Goal: Task Accomplishment & Management: Complete application form

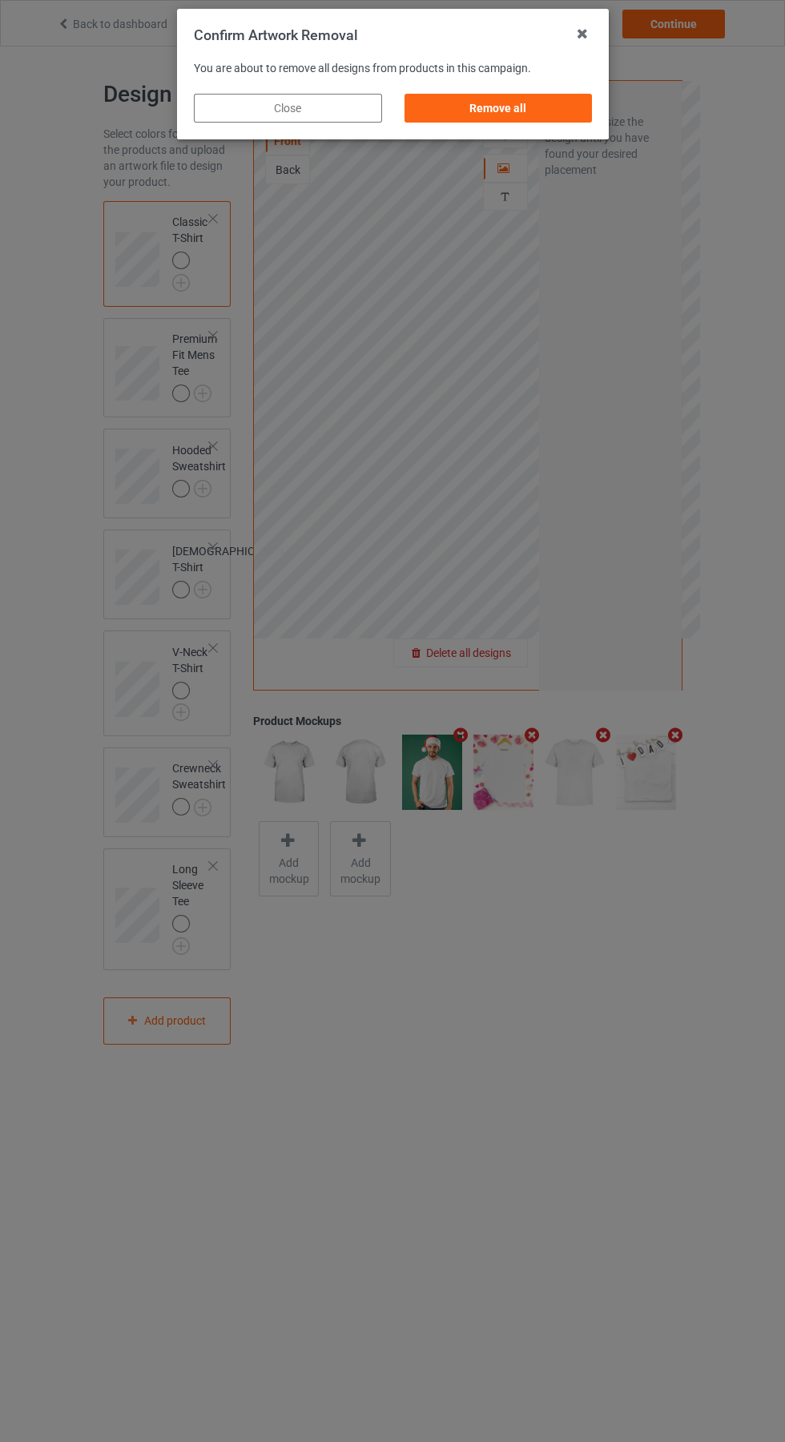
click at [520, 119] on div "Remove all" at bounding box center [498, 108] width 188 height 29
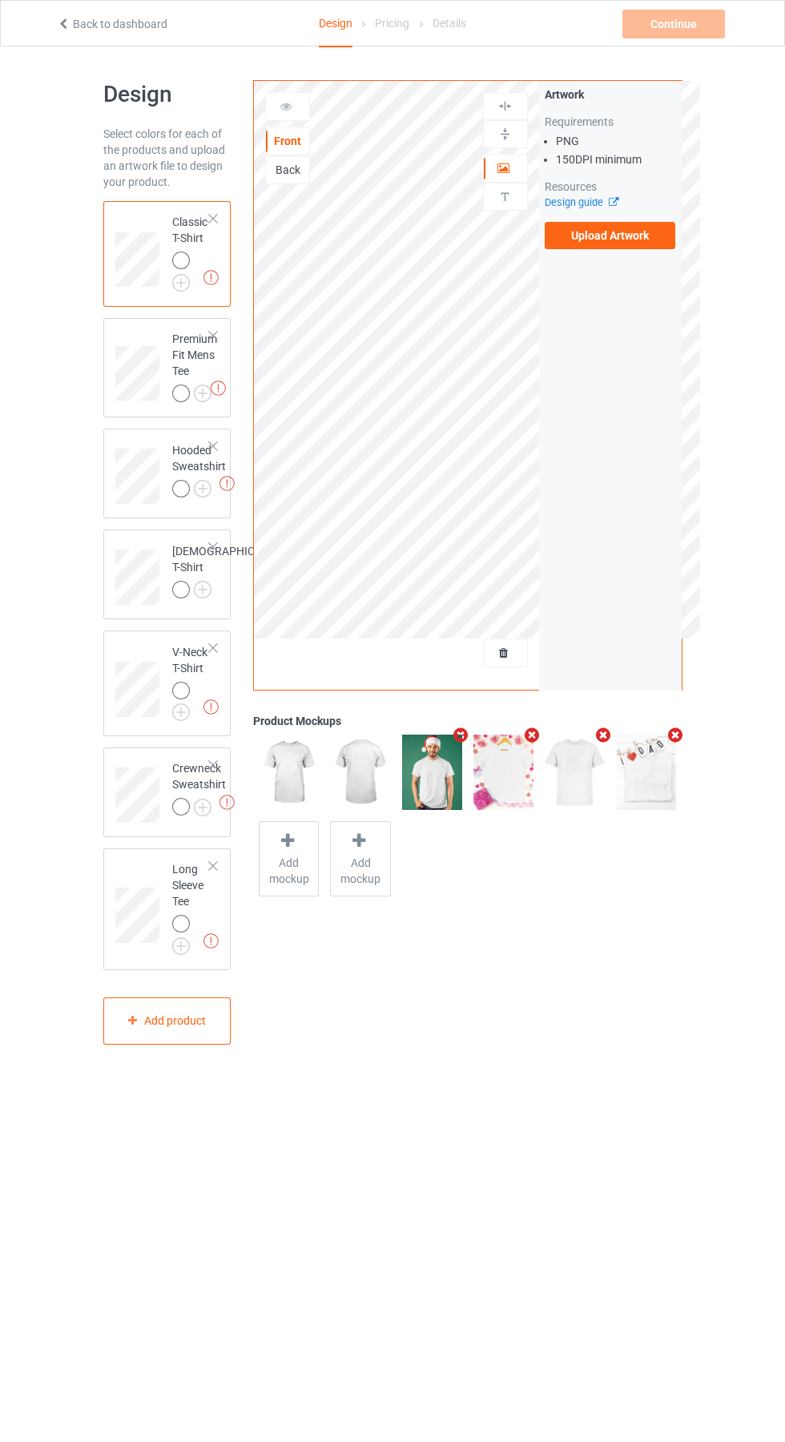
click at [637, 224] on label "Upload Artwork" at bounding box center [610, 235] width 131 height 27
click at [0, 0] on input "Upload Artwork" at bounding box center [0, 0] width 0 height 0
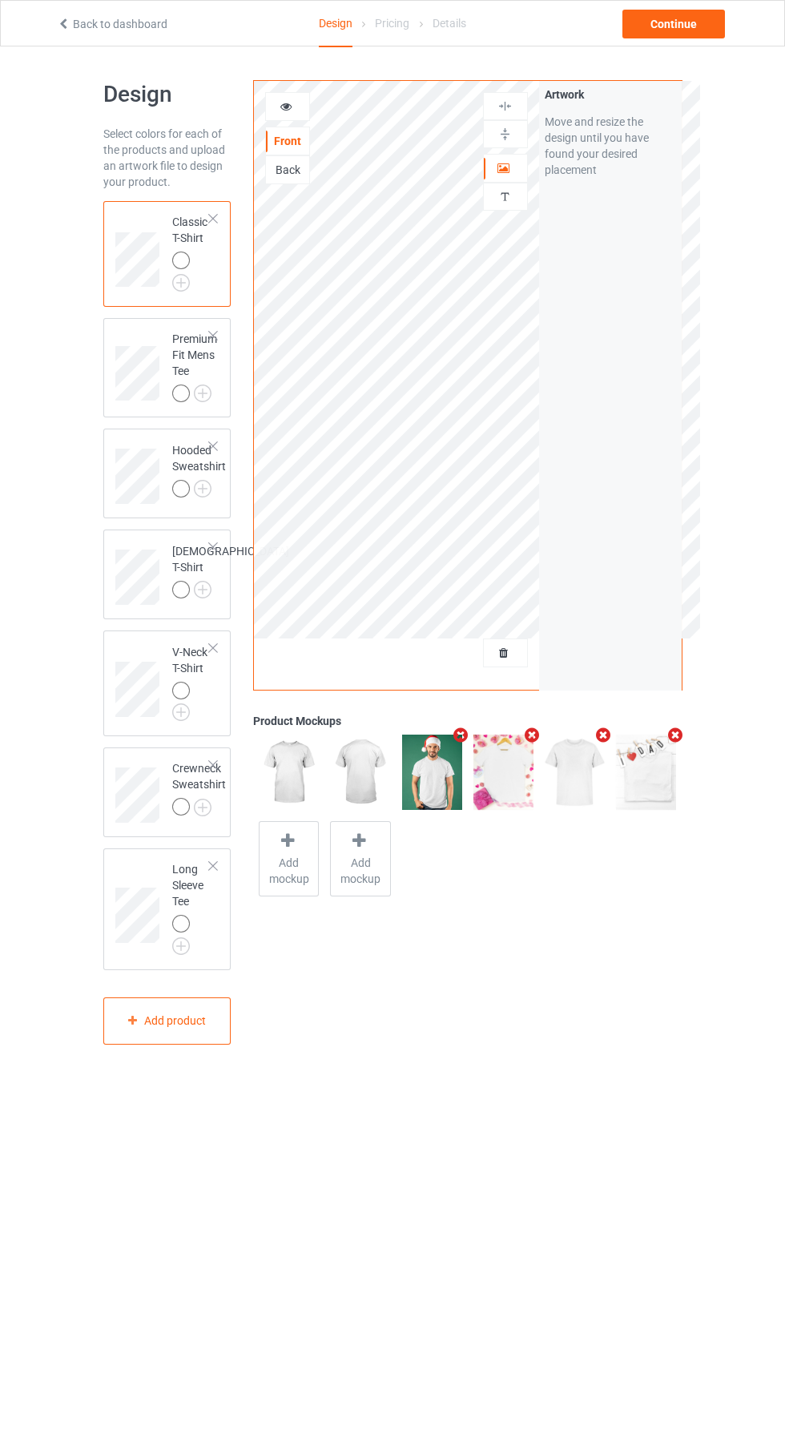
click at [288, 107] on icon at bounding box center [287, 104] width 14 height 11
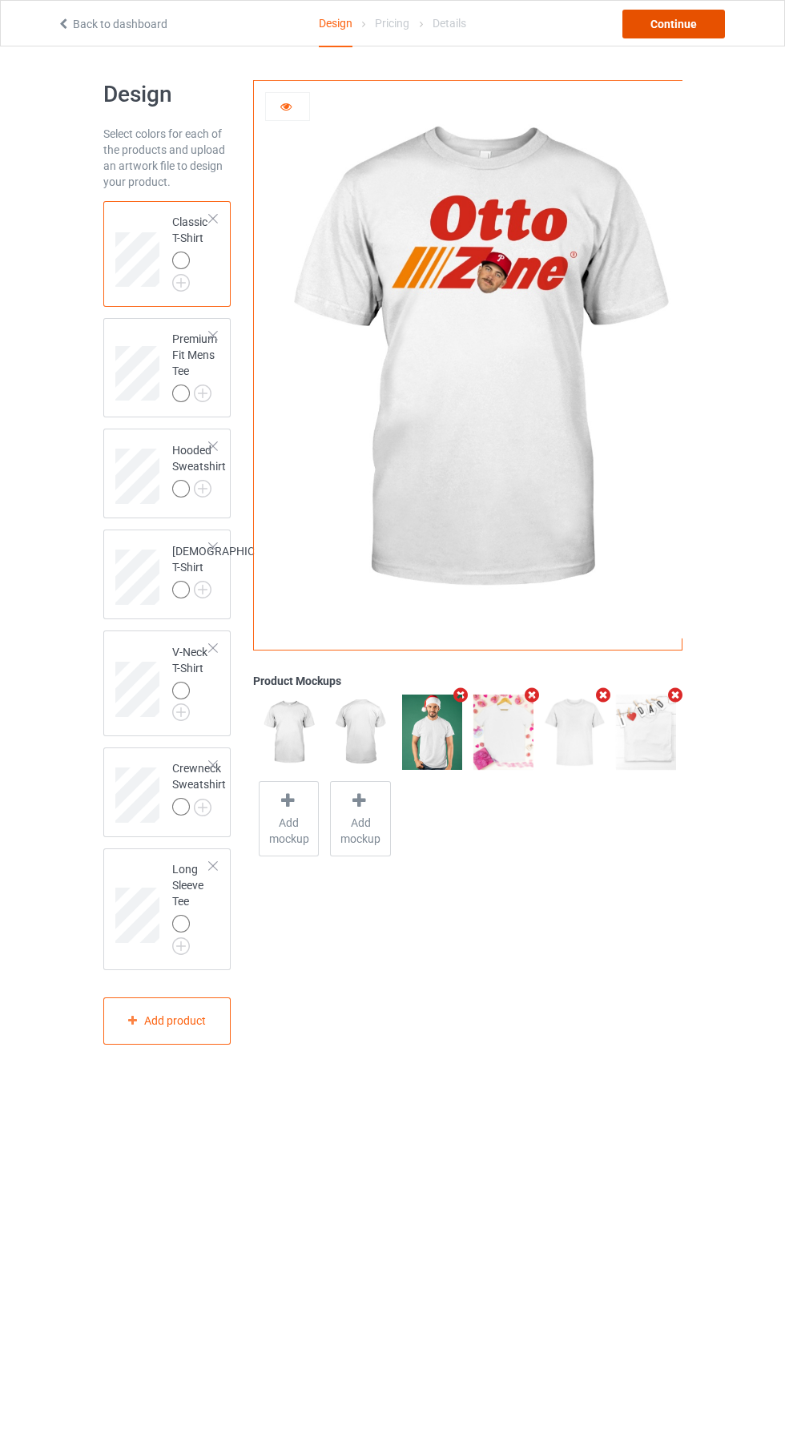
click at [696, 34] on div "Continue" at bounding box center [674, 24] width 103 height 29
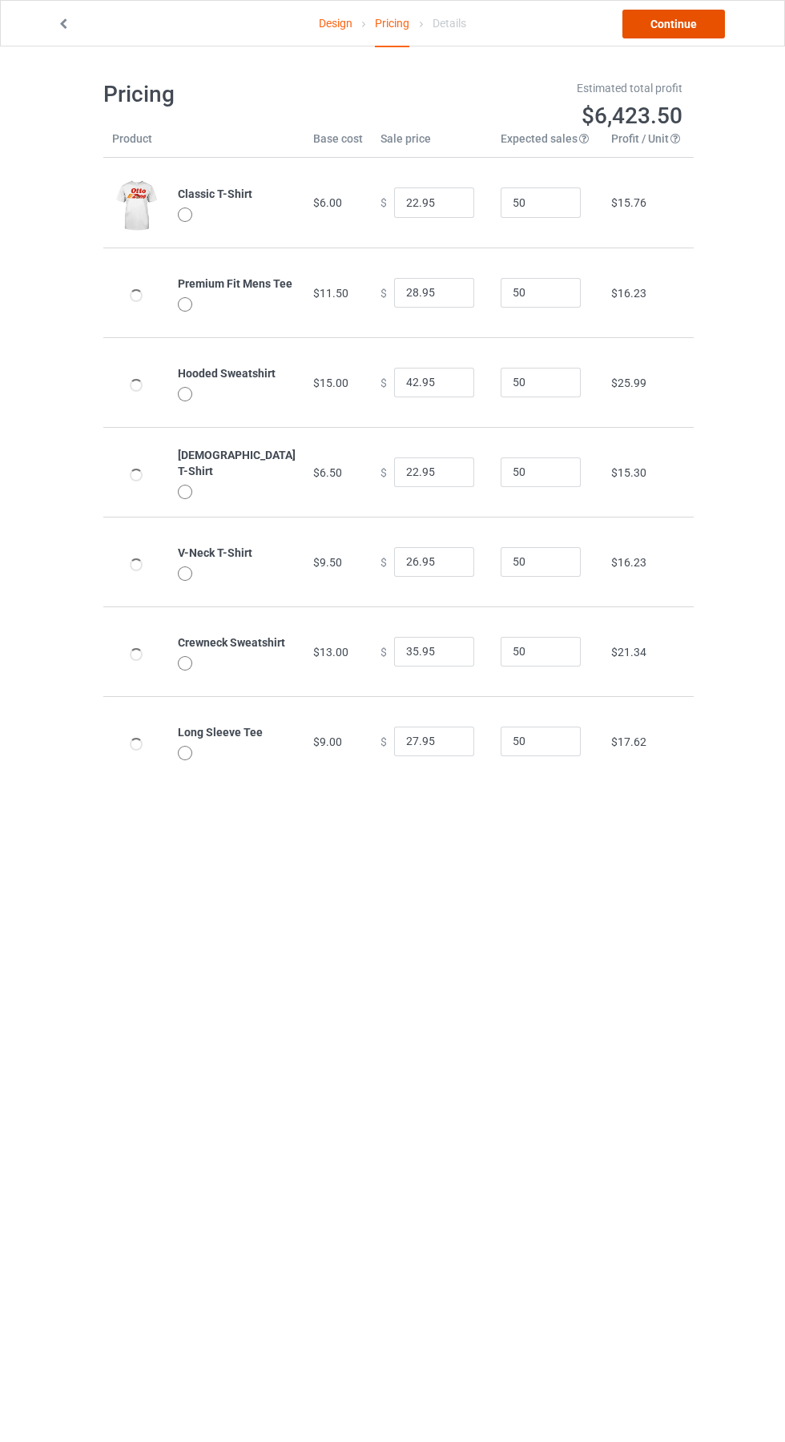
click at [700, 22] on link "Continue" at bounding box center [674, 24] width 103 height 29
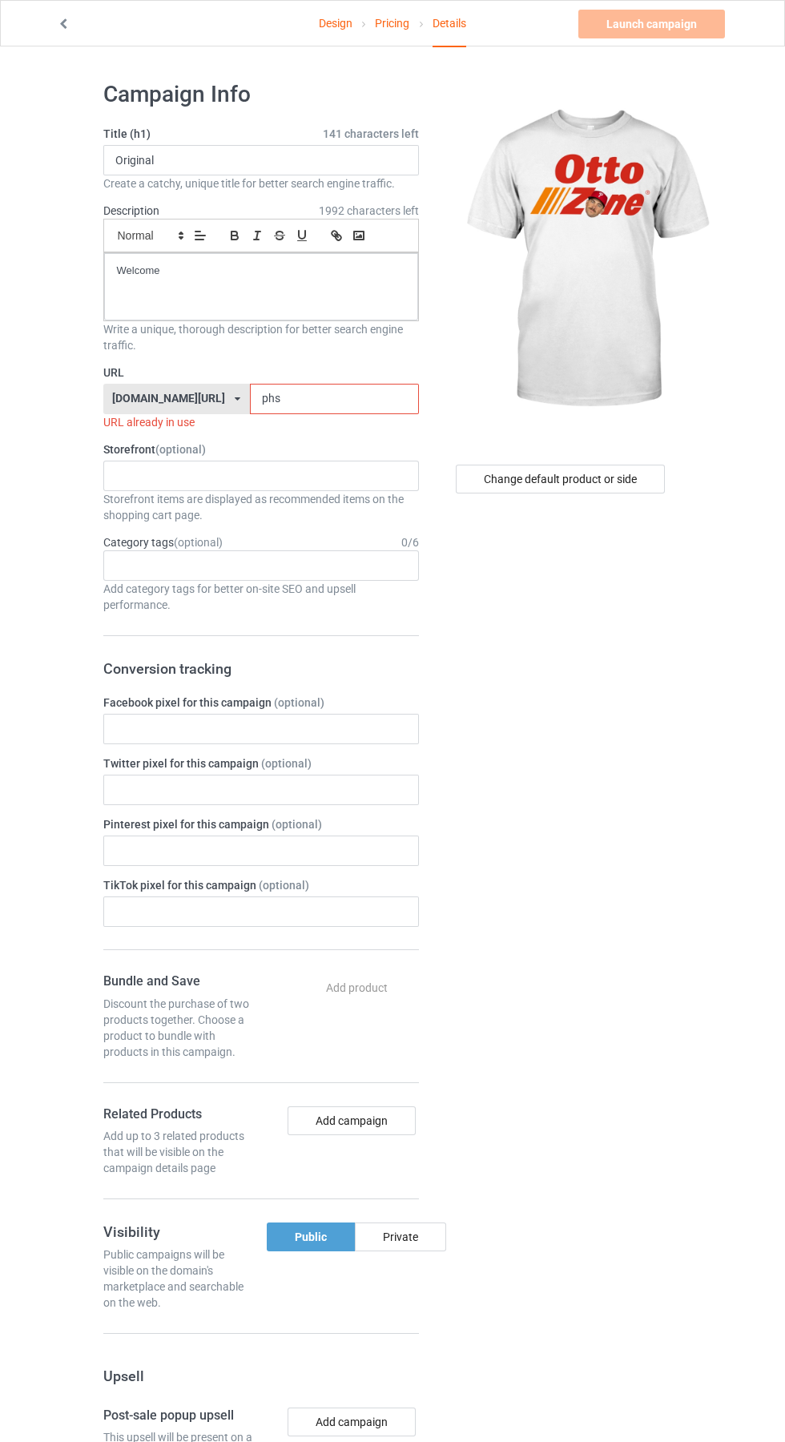
click at [280, 396] on input "phs" at bounding box center [334, 399] width 169 height 30
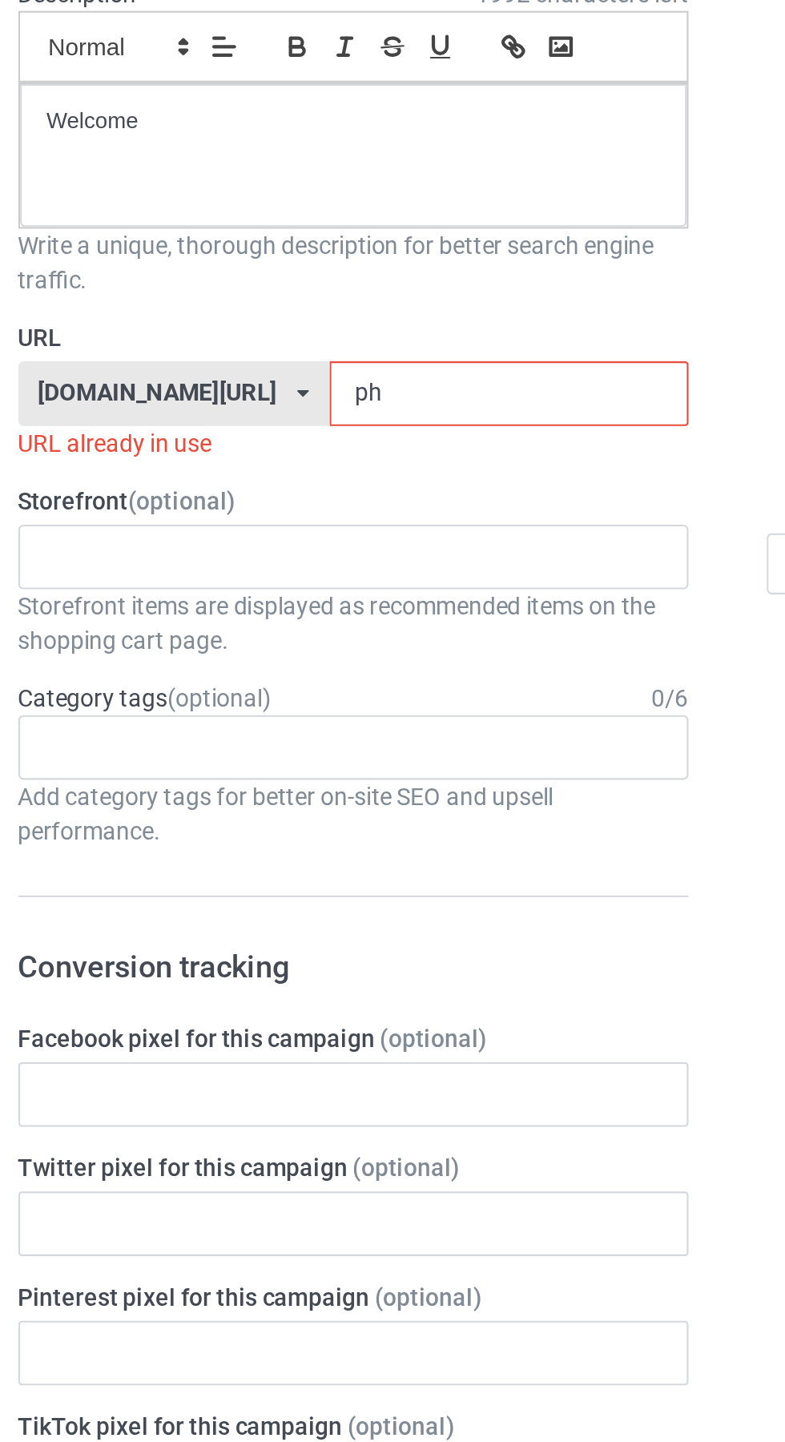
type input "p"
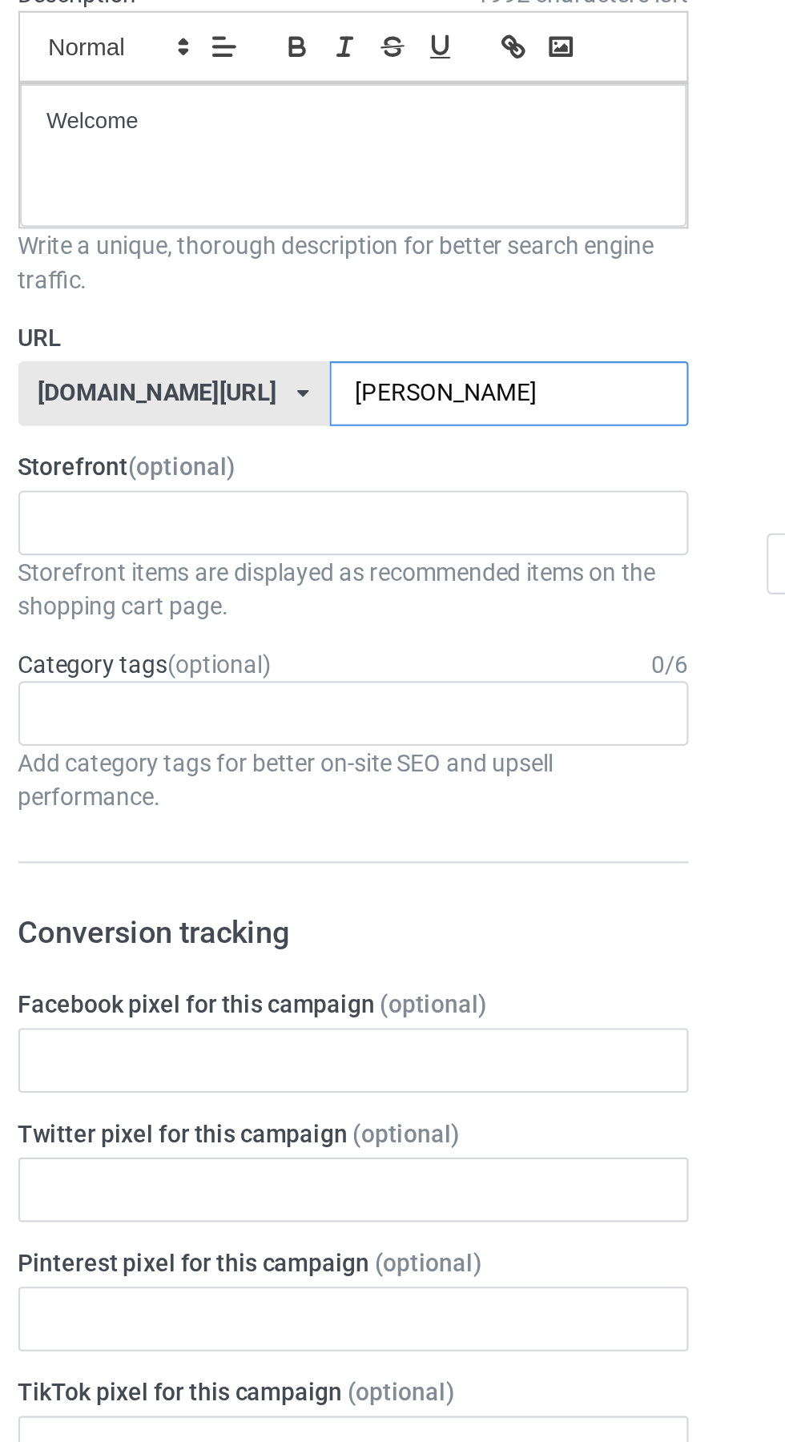
type input "Otto"
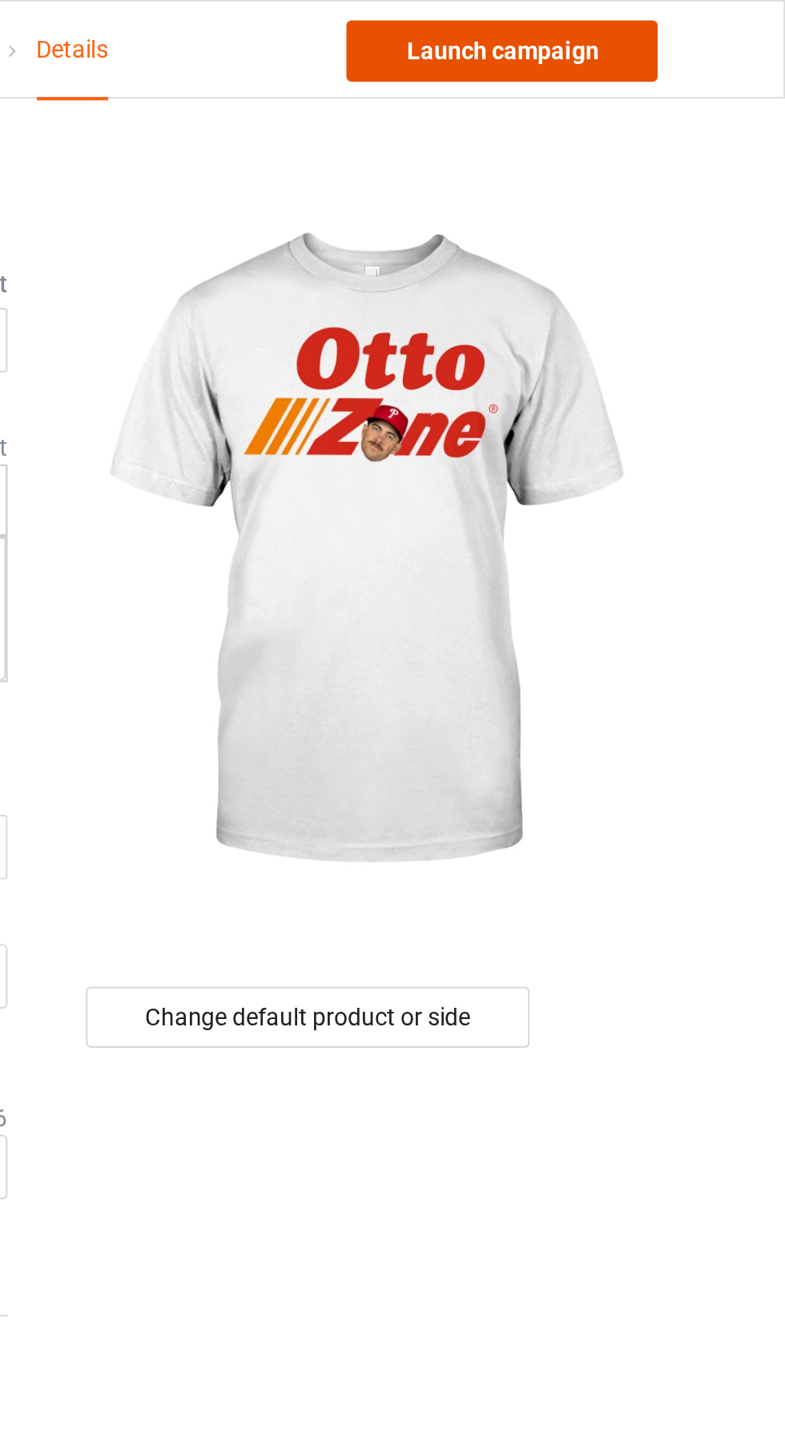
click at [676, 18] on link "Launch campaign" at bounding box center [652, 24] width 147 height 29
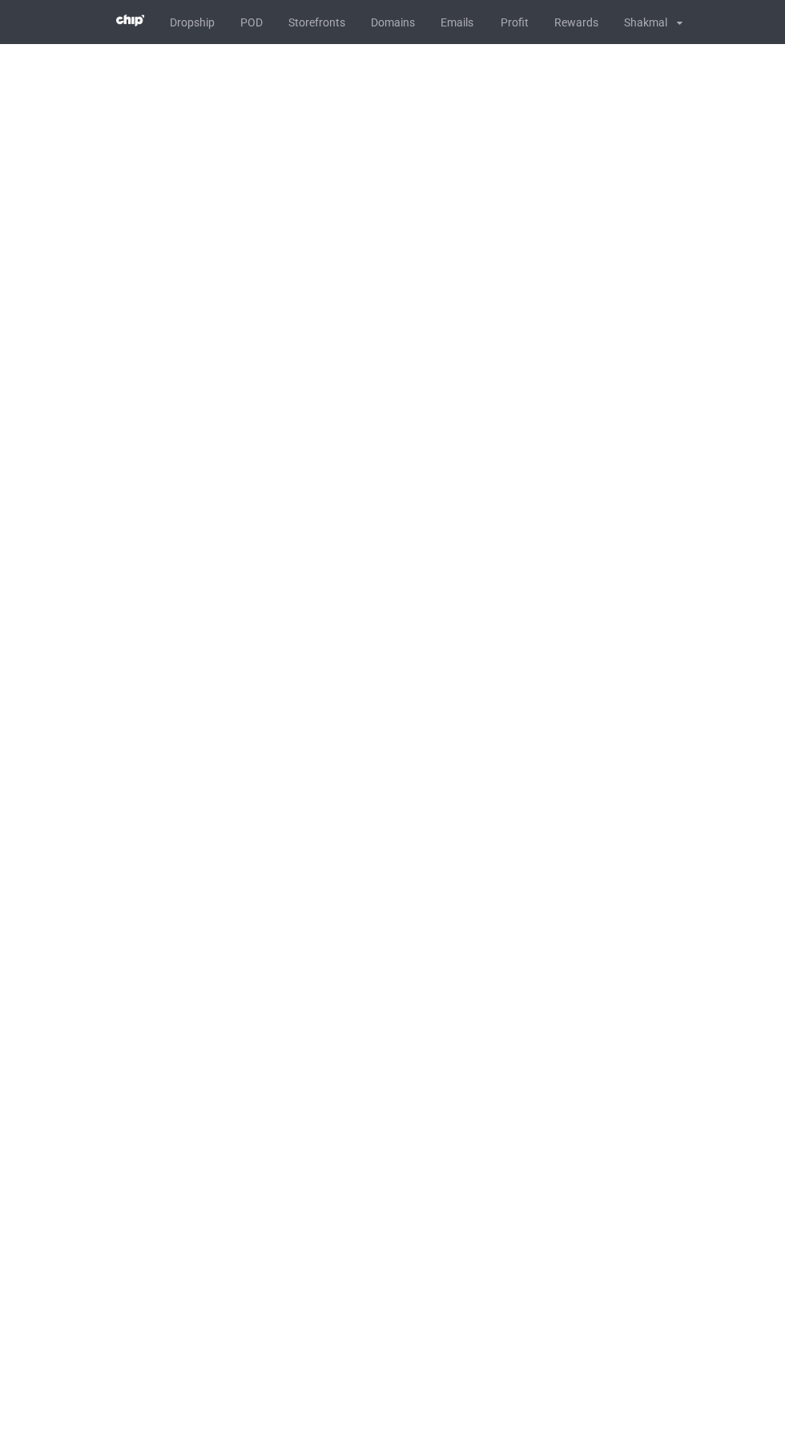
click at [700, 705] on body "Dropship POD Storefronts Domains Emails Profit Rewards Shakmal Settings Logout …" at bounding box center [392, 721] width 785 height 1442
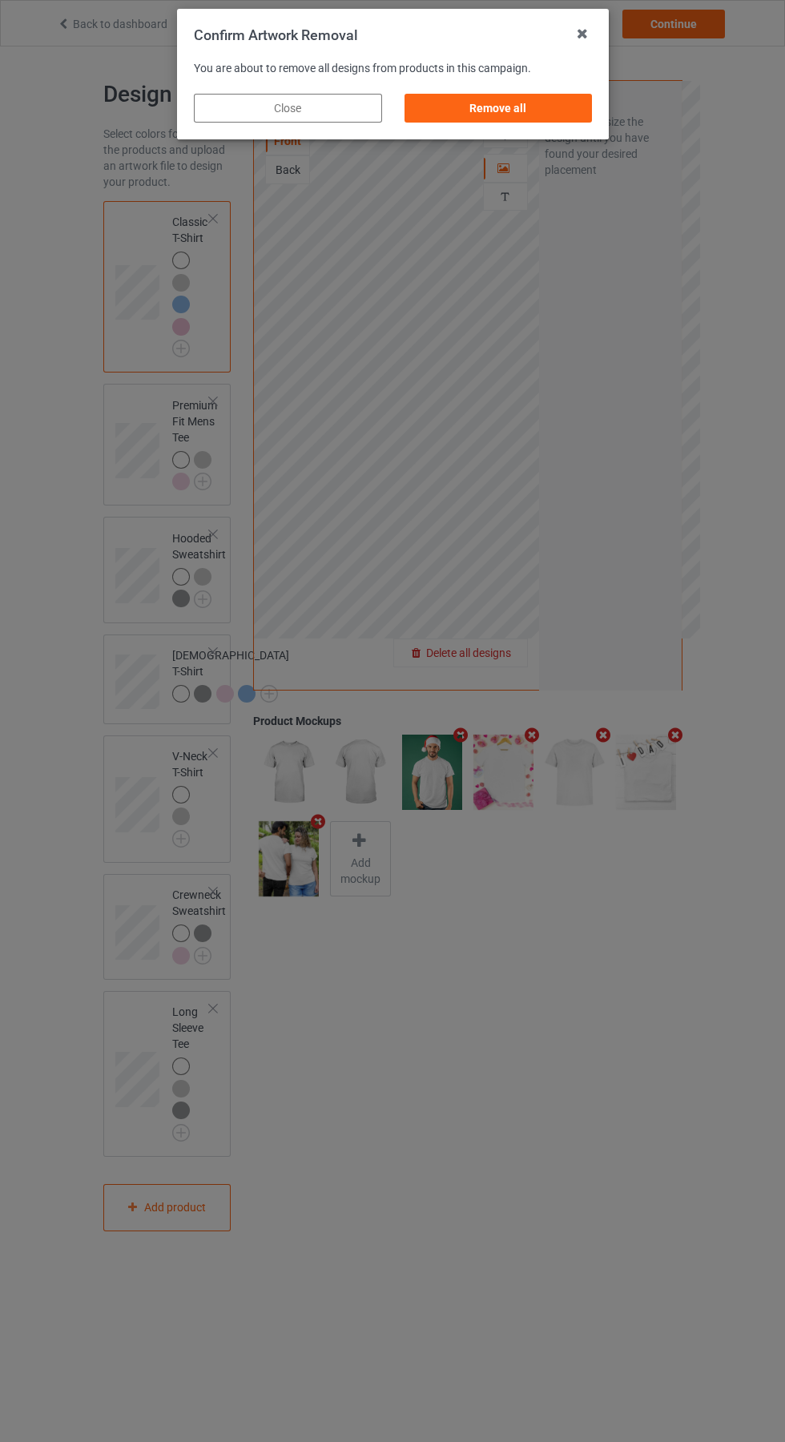
click at [510, 118] on div "Remove all" at bounding box center [498, 108] width 188 height 29
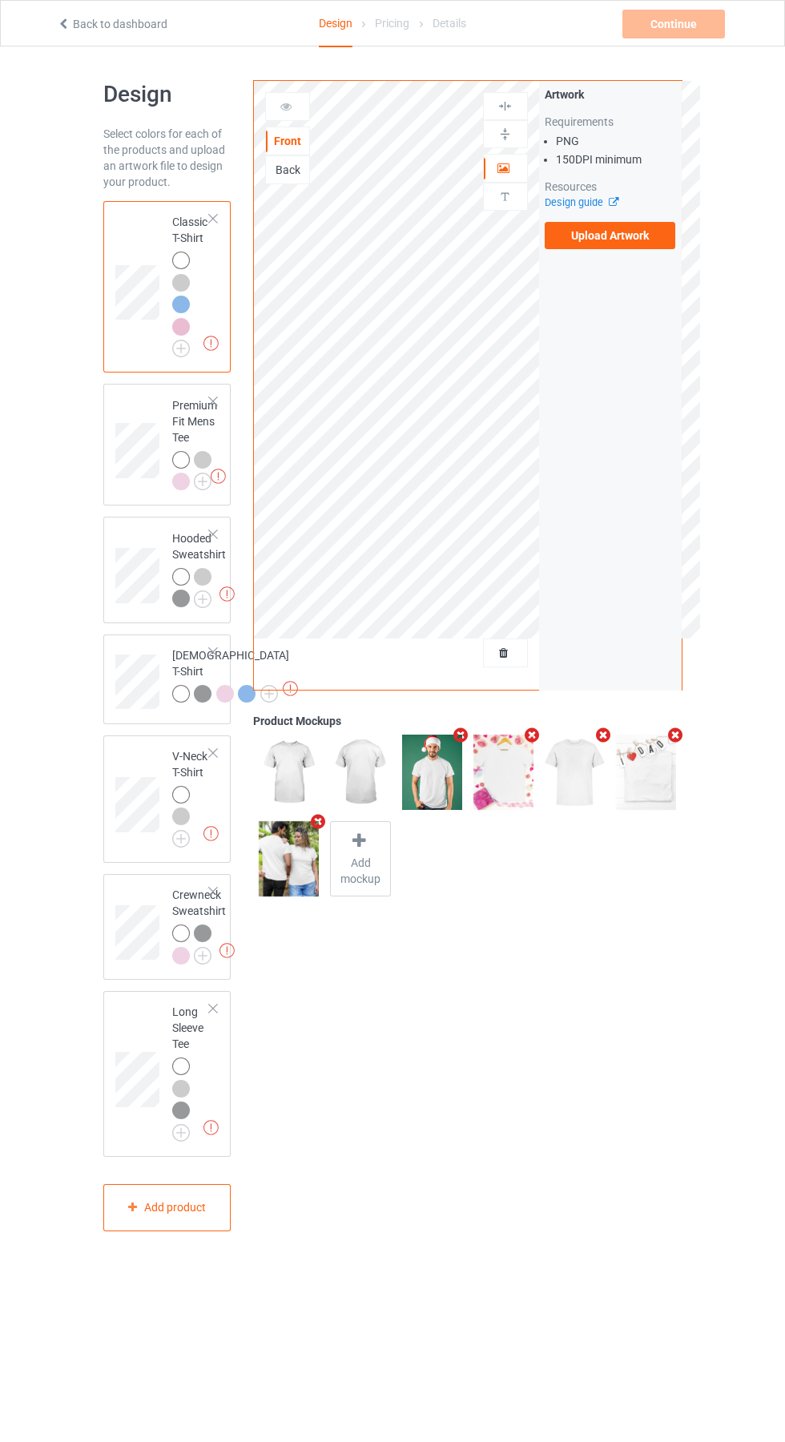
click at [629, 238] on label "Upload Artwork" at bounding box center [610, 235] width 131 height 27
click at [0, 0] on input "Upload Artwork" at bounding box center [0, 0] width 0 height 0
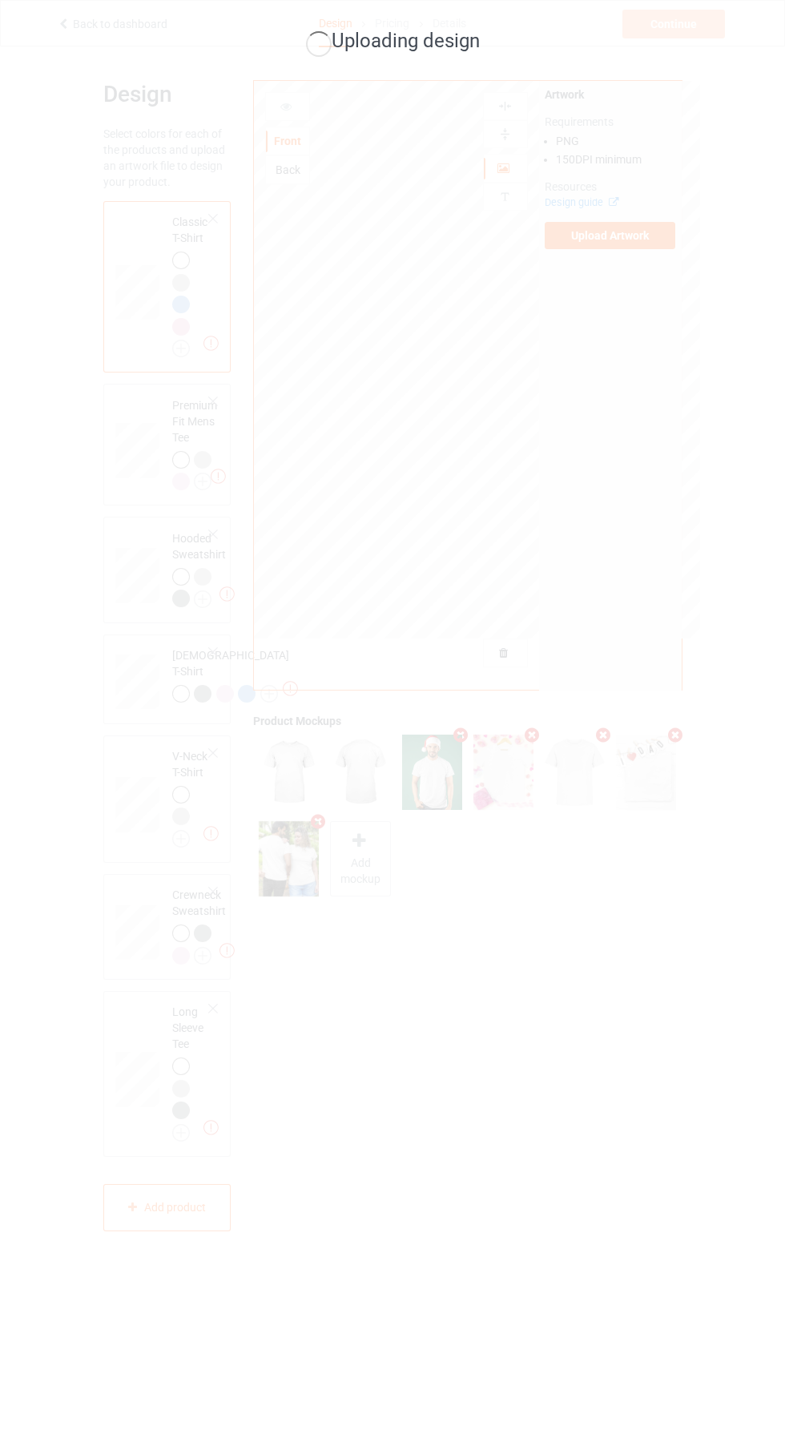
click at [688, 667] on div "Uploading design" at bounding box center [392, 721] width 785 height 1442
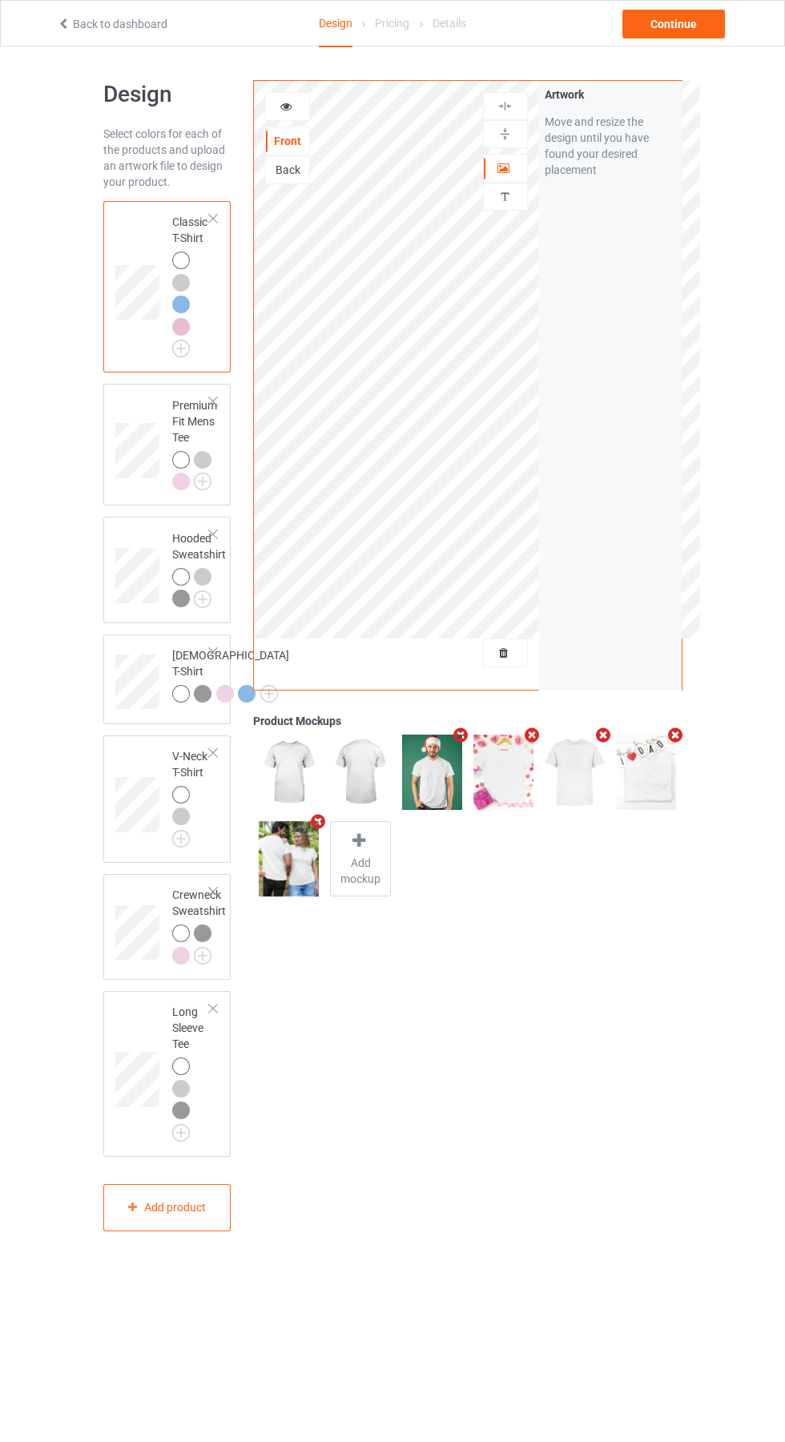
click at [291, 105] on icon at bounding box center [287, 104] width 14 height 11
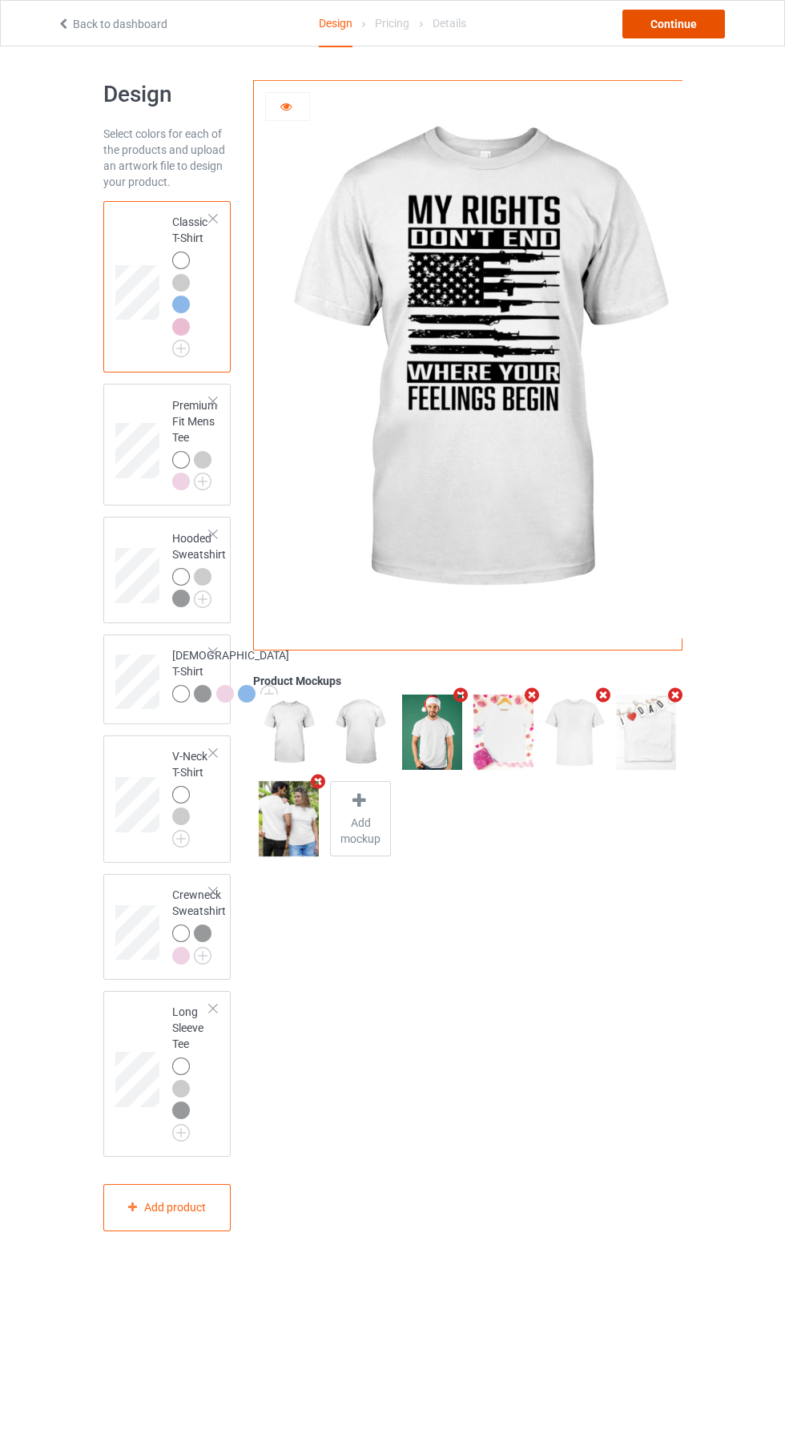
click at [694, 15] on div "Continue" at bounding box center [674, 24] width 103 height 29
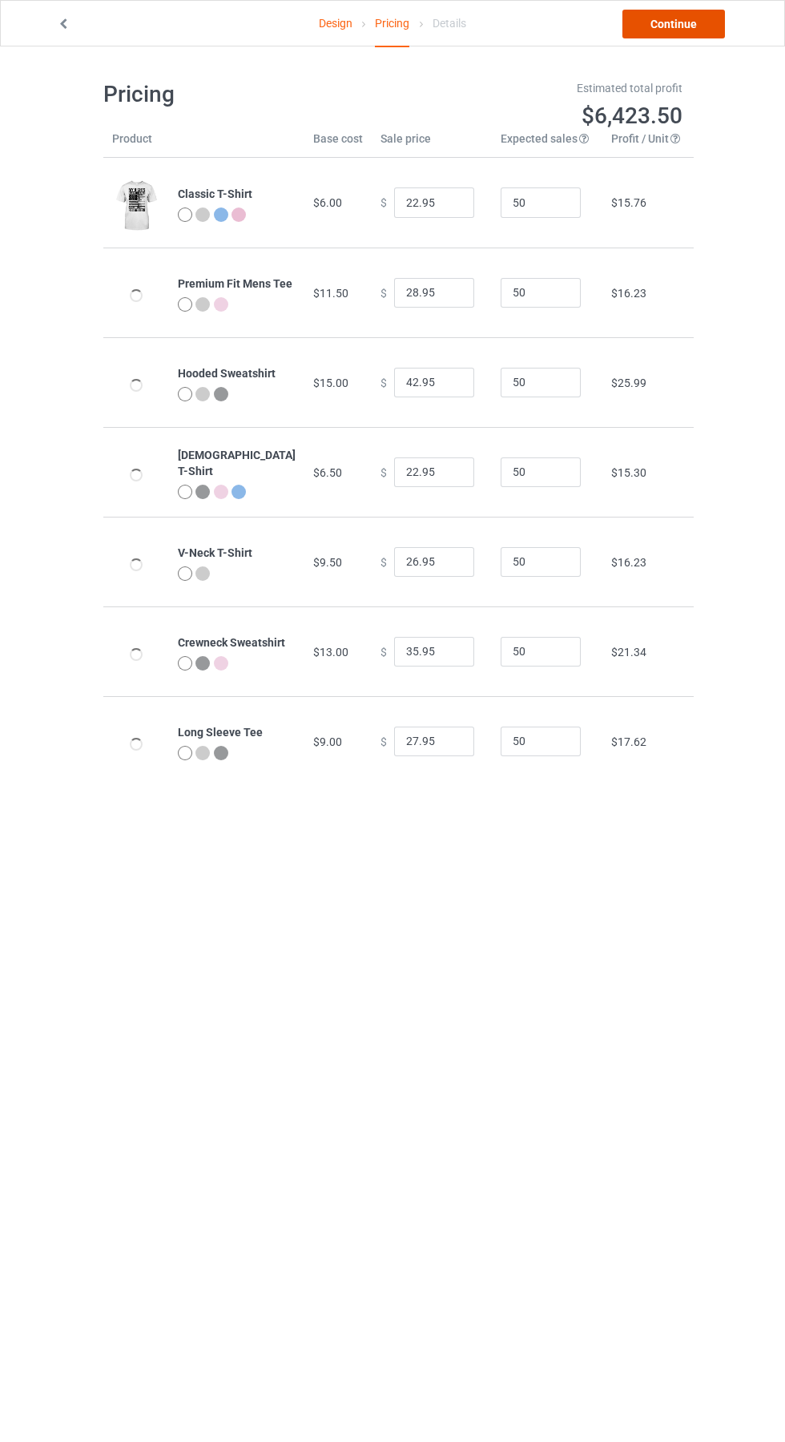
click at [700, 20] on link "Continue" at bounding box center [674, 24] width 103 height 29
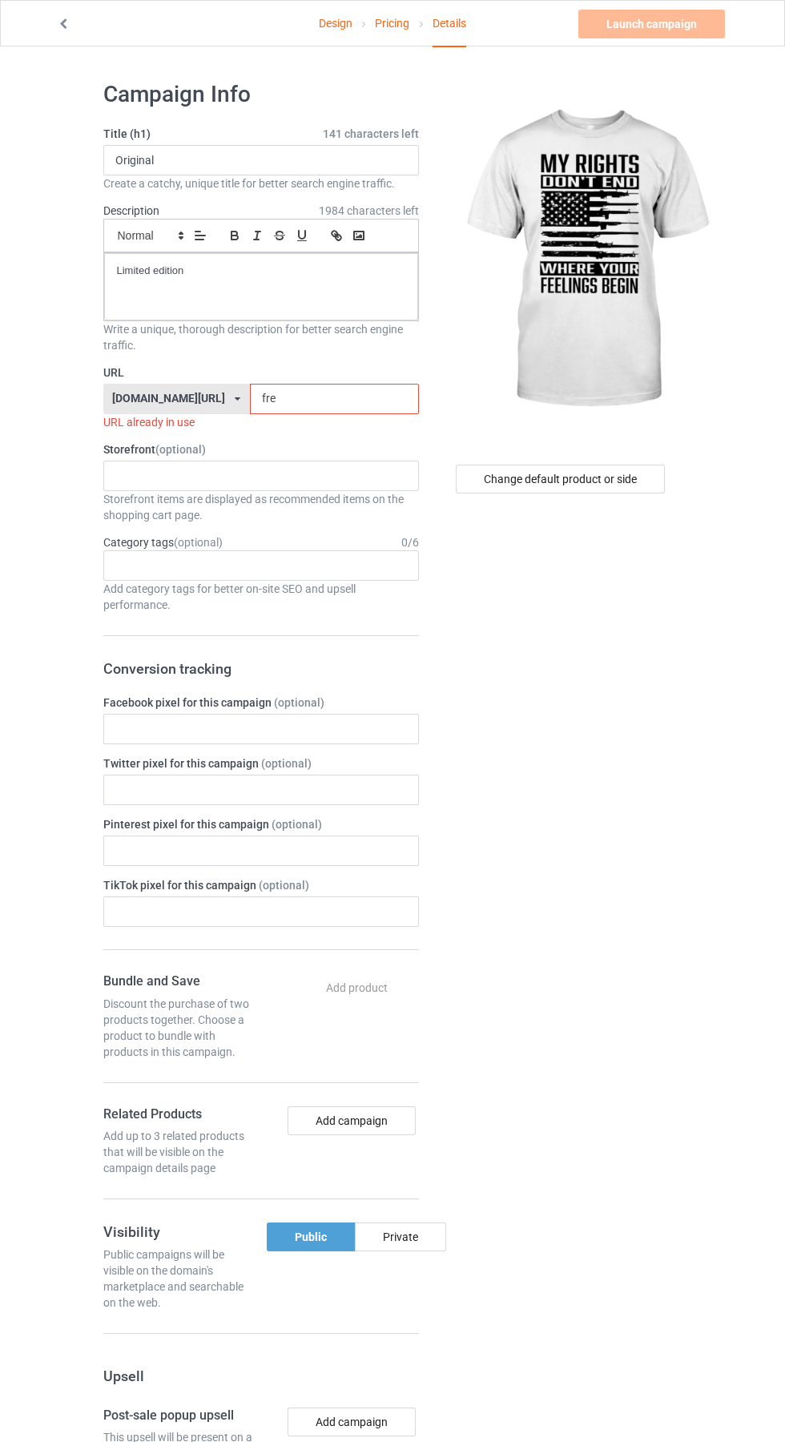
click at [313, 397] on input "fre" at bounding box center [334, 399] width 169 height 30
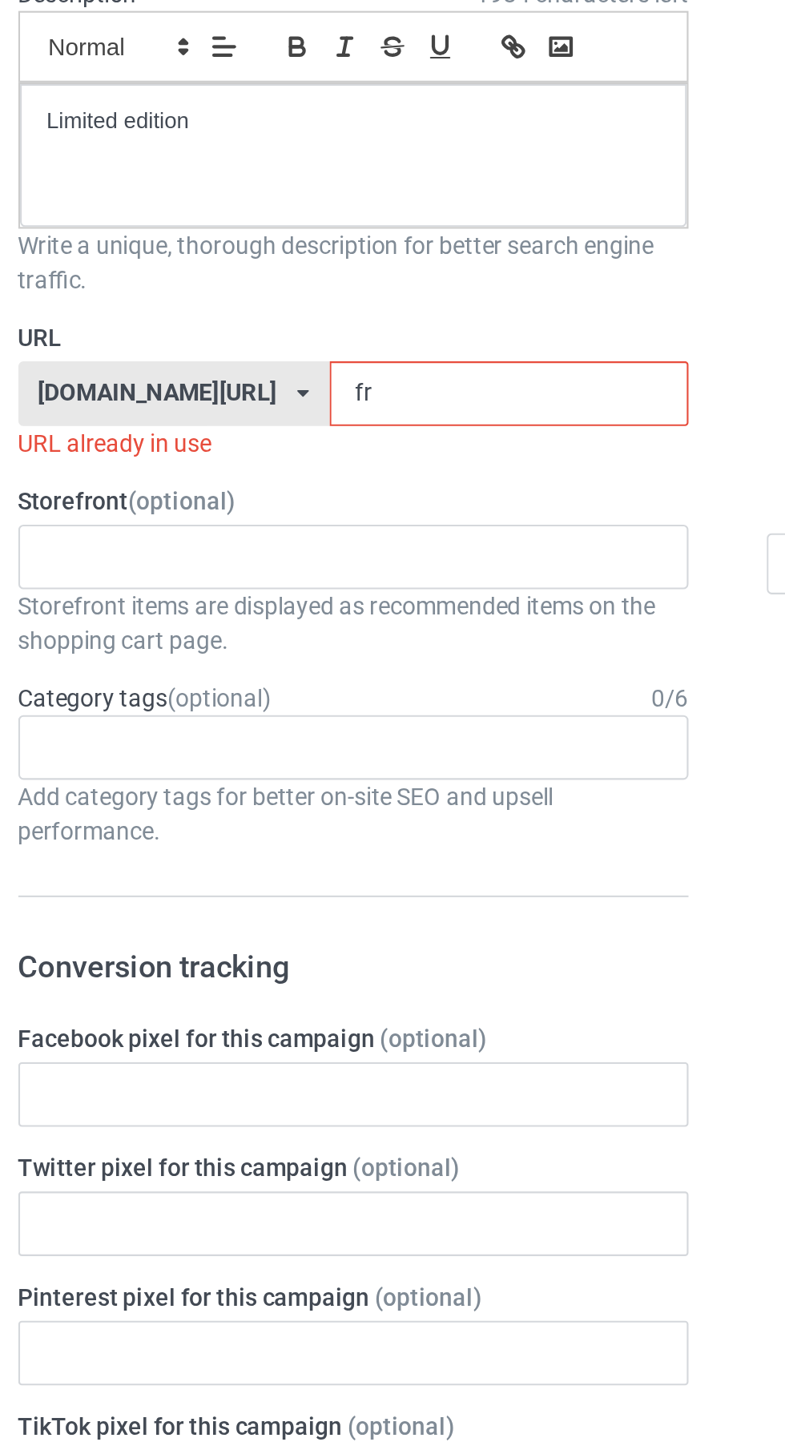
type input "f"
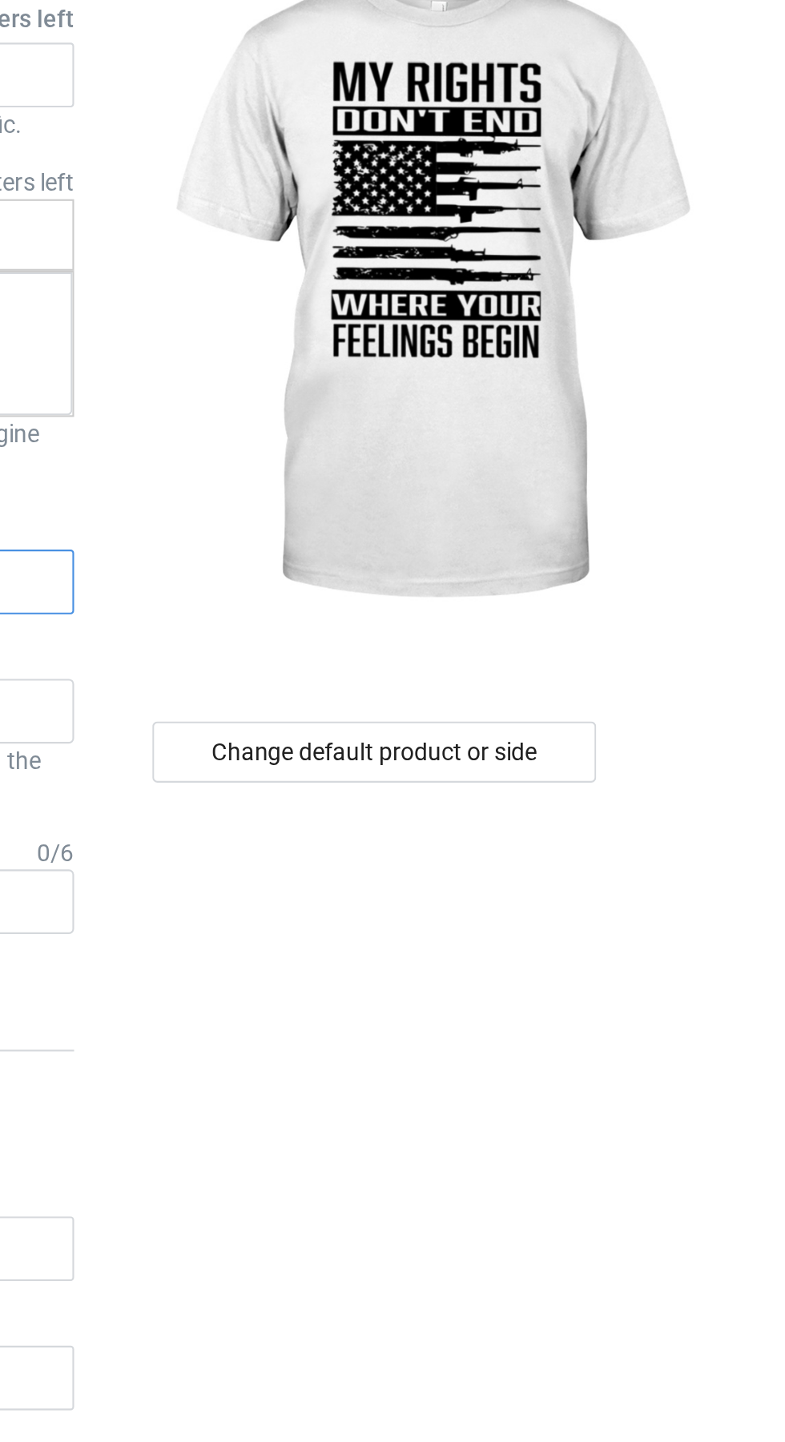
type input "Mr"
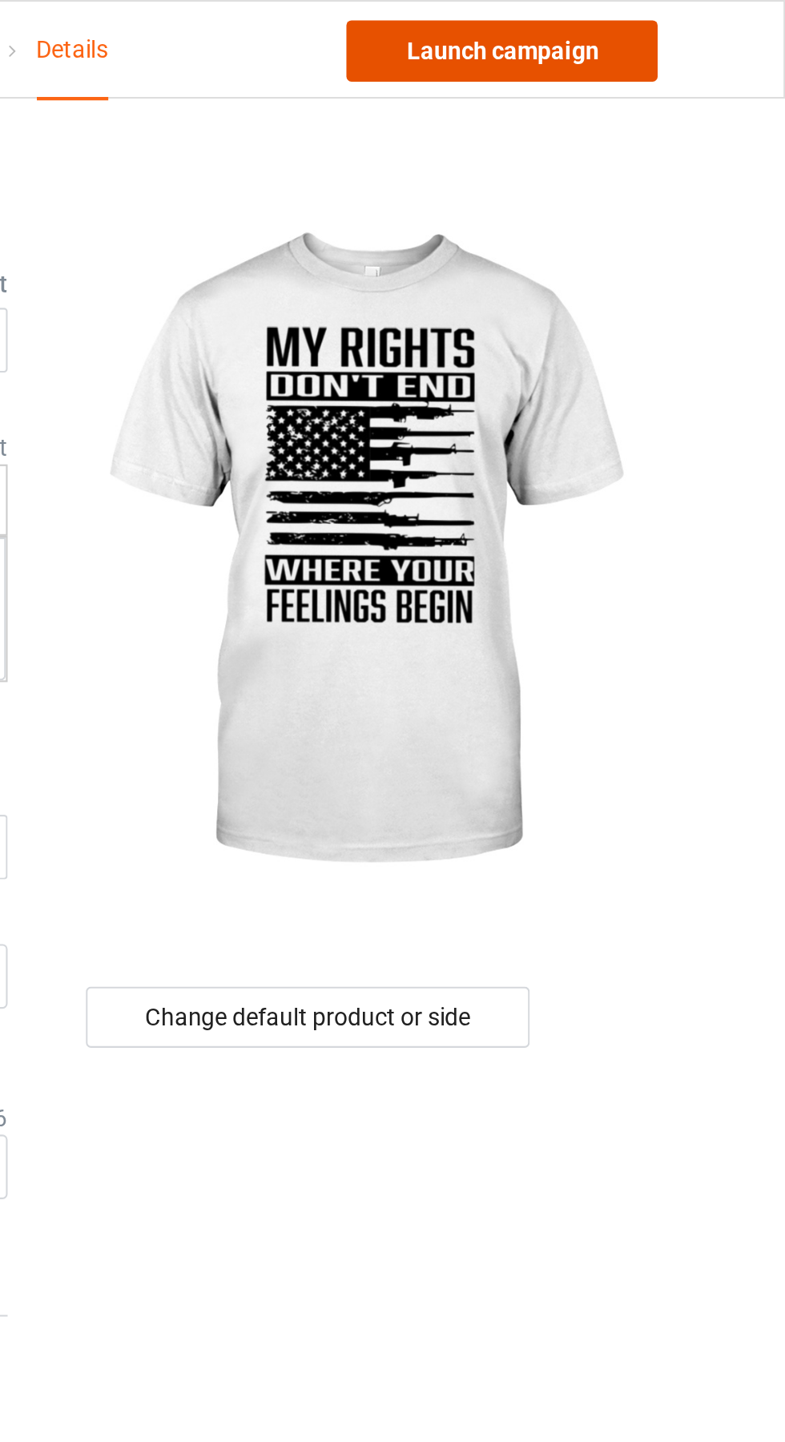
click at [682, 20] on link "Launch campaign" at bounding box center [652, 24] width 147 height 29
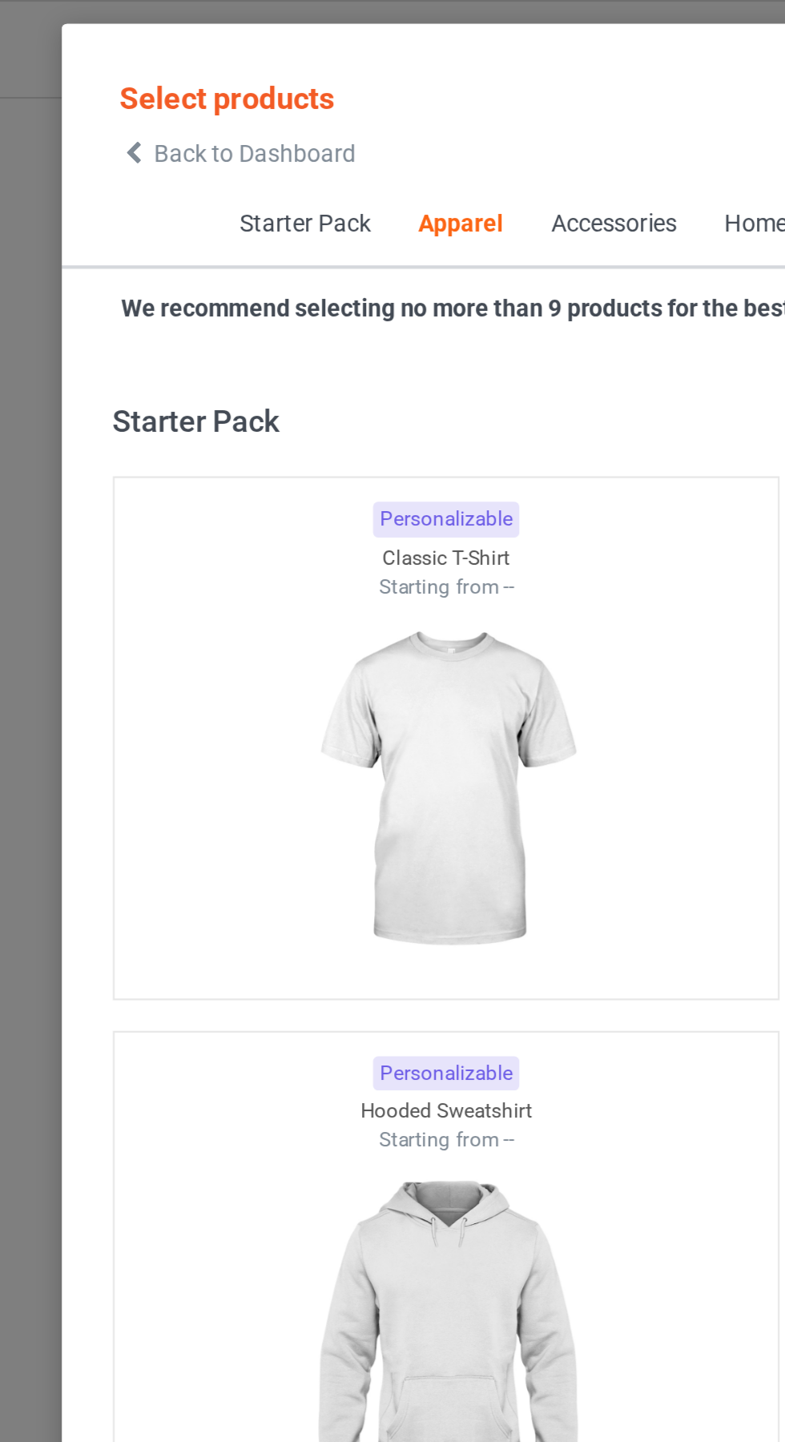
scroll to position [857, 0]
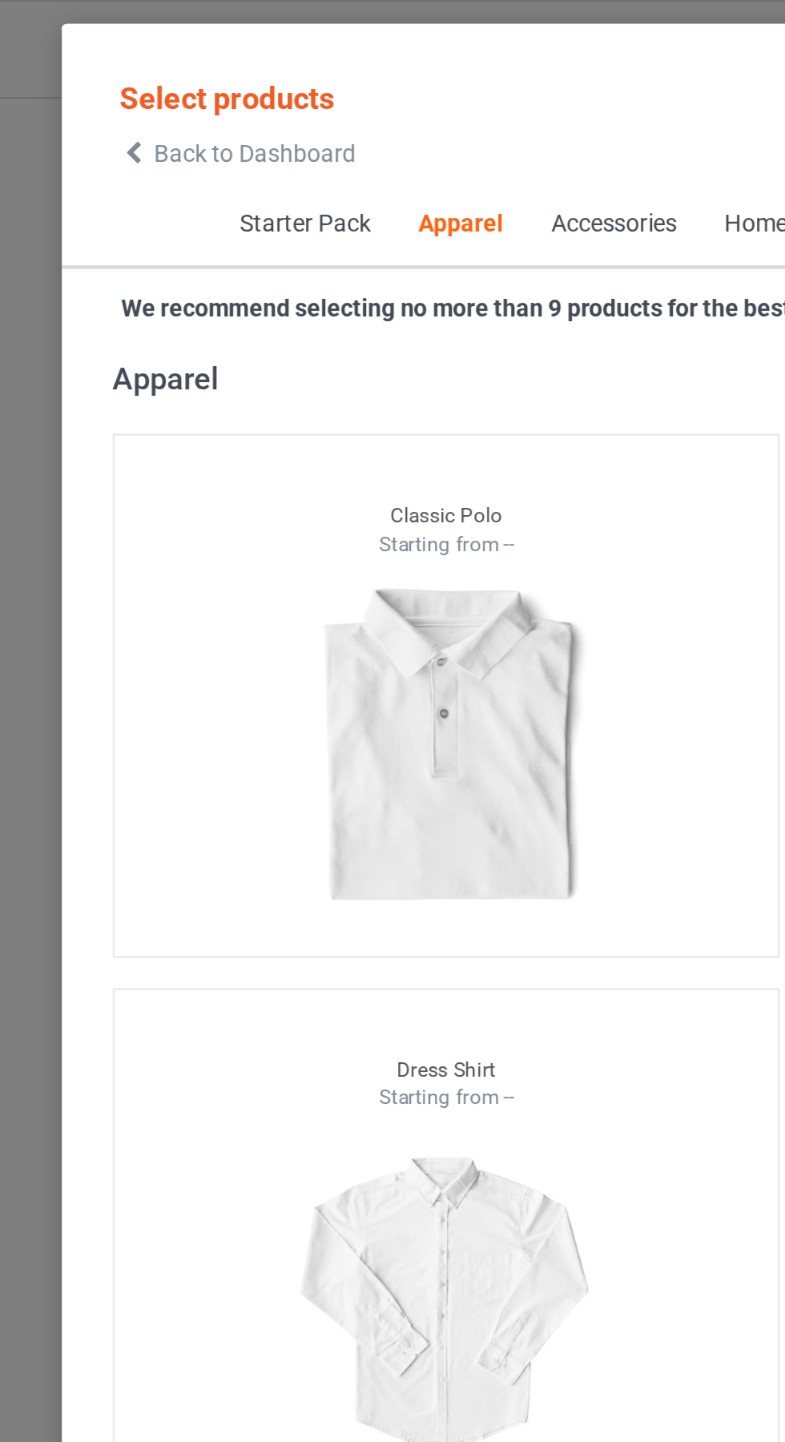
click at [85, 77] on icon at bounding box center [82, 72] width 14 height 11
